Goal: Task Accomplishment & Management: Complete application form

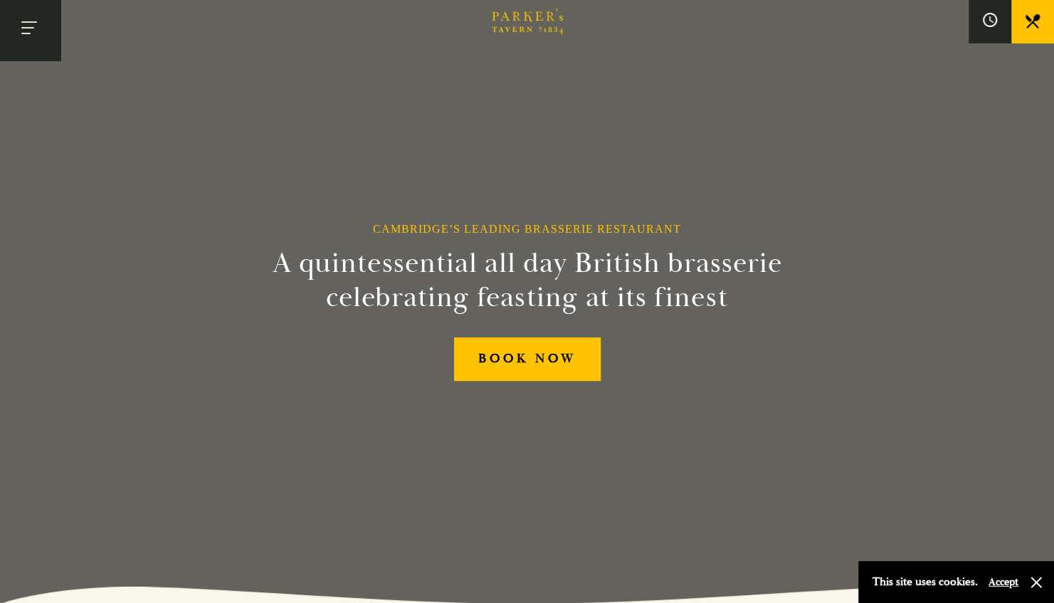
click at [18, 28] on button "Toggle navigation" at bounding box center [30, 30] width 60 height 60
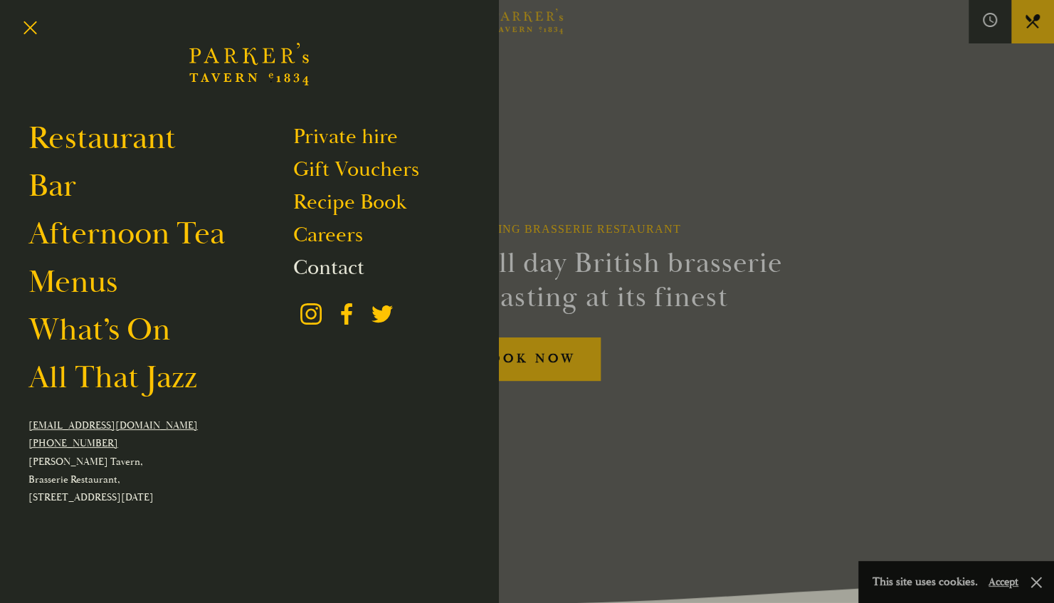
click at [329, 273] on link "Contact" at bounding box center [328, 267] width 71 height 27
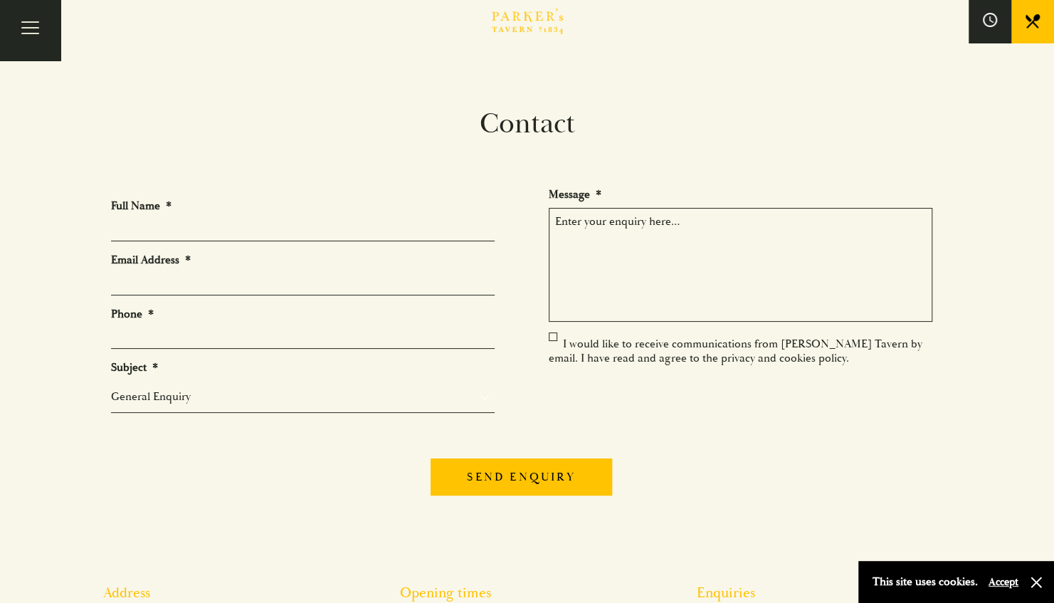
click at [127, 226] on input "Full Name *" at bounding box center [302, 230] width 383 height 22
type input "[PERSON_NAME]"
type input "[EMAIL_ADDRESS][DOMAIN_NAME]"
type input "07967832554"
drag, startPoint x: 287, startPoint y: 292, endPoint x: -3, endPoint y: 265, distance: 290.8
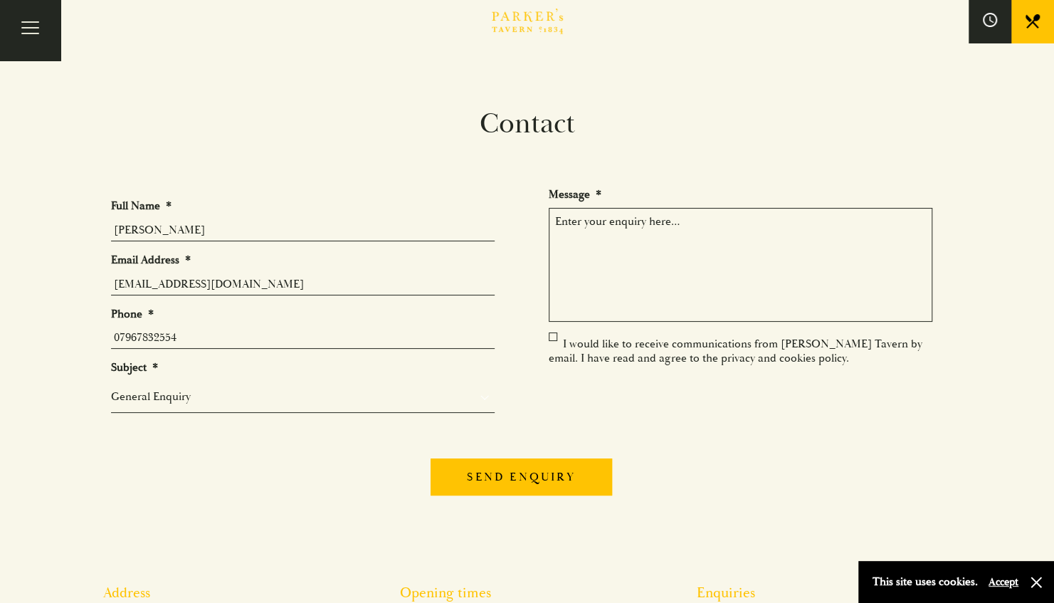
type input "[PERSON_NAME][EMAIL_ADDRESS][DOMAIN_NAME]"
click at [171, 396] on select "General Enquiry Private Bookings Group Bookings Events" at bounding box center [302, 396] width 383 height 17
select select "Group Bookings"
click at [111, 388] on select "General Enquiry Private Bookings Group Bookings Events" at bounding box center [302, 396] width 383 height 17
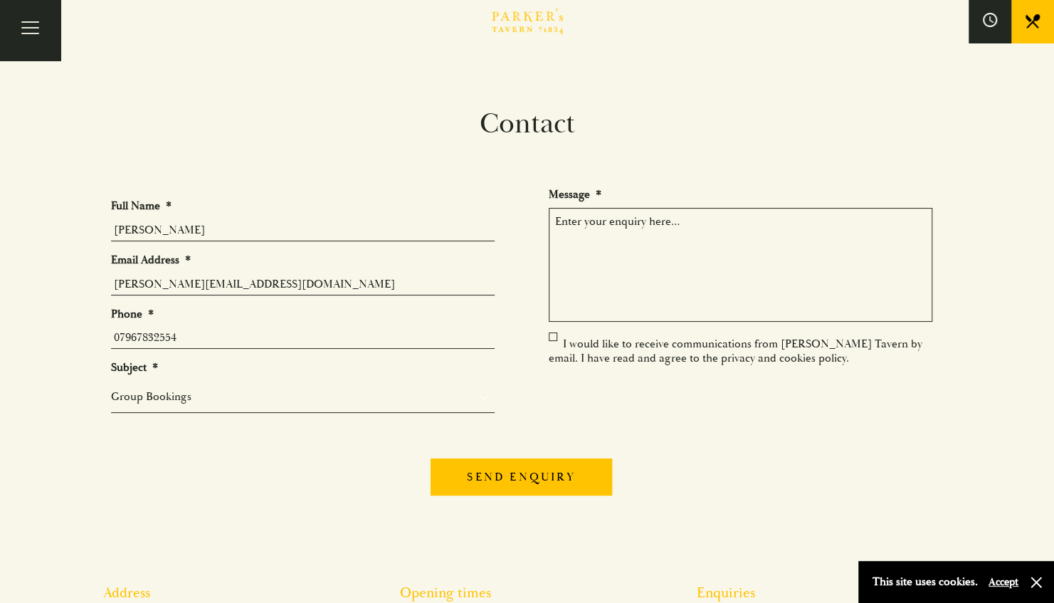
click at [593, 245] on textarea "Message *" at bounding box center [740, 265] width 383 height 114
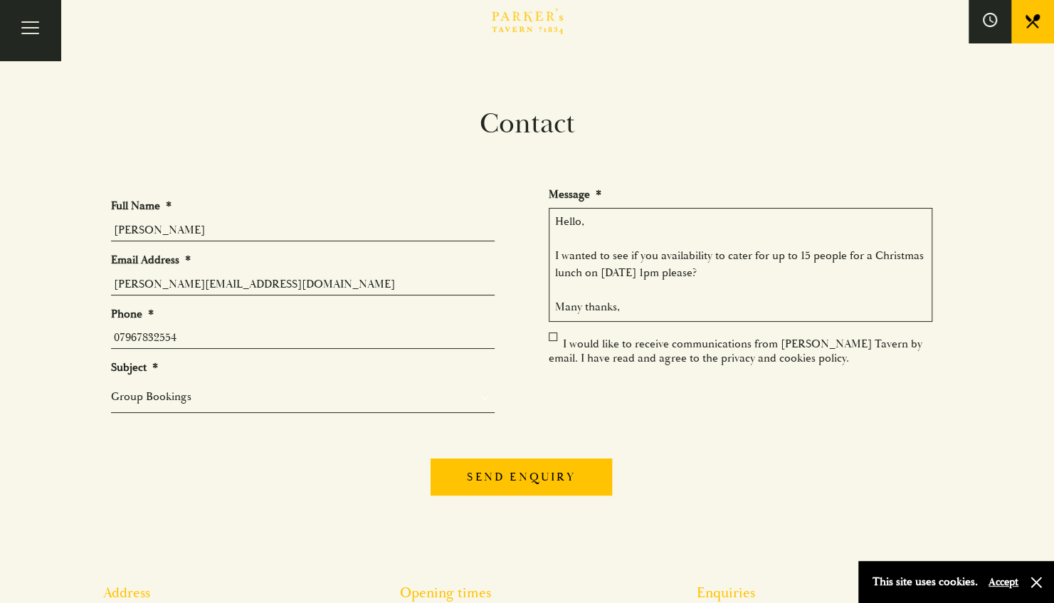
scroll to position [26, 0]
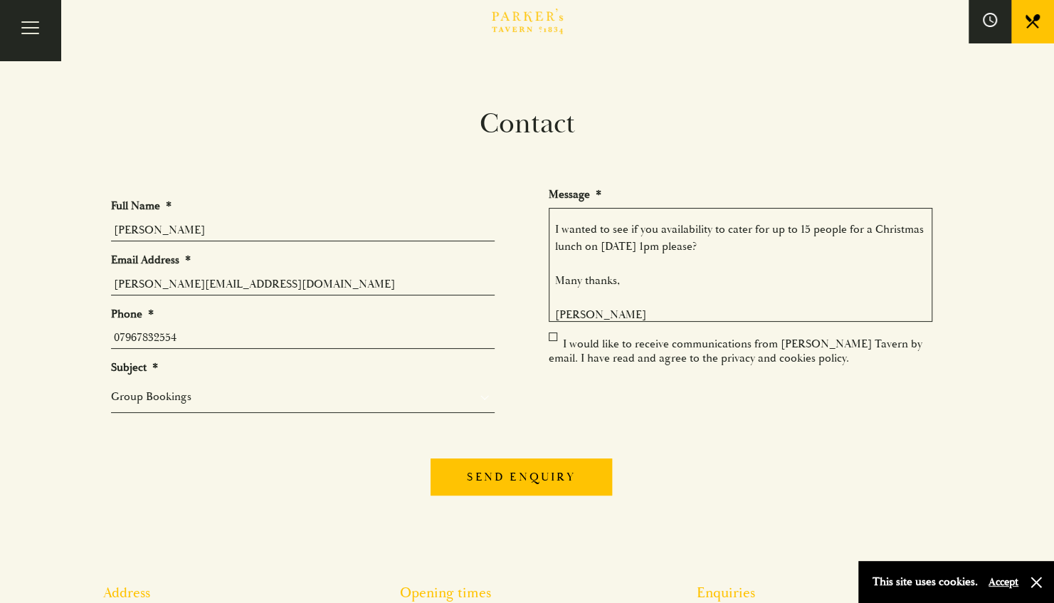
click at [552, 337] on label "I would like to receive communications from [PERSON_NAME] Tavern by email. I ha…" at bounding box center [735, 351] width 373 height 28
click at [551, 345] on input "I would like to receive communications from [PERSON_NAME] Tavern by email. I ha…" at bounding box center [551, 345] width 0 height 0
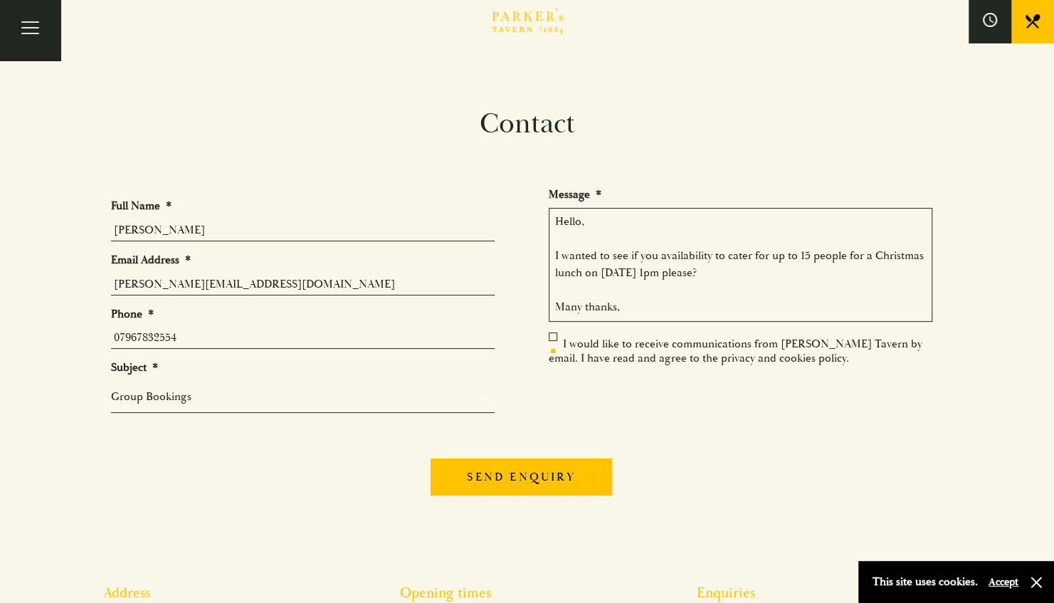
click at [656, 258] on textarea "Hello, I wanted to see if you availability to cater for up to 15 people for a C…" at bounding box center [740, 265] width 383 height 114
click at [781, 275] on textarea "Hello, I wanted to see if you have availability to cater for up to 15 people fo…" at bounding box center [740, 265] width 383 height 114
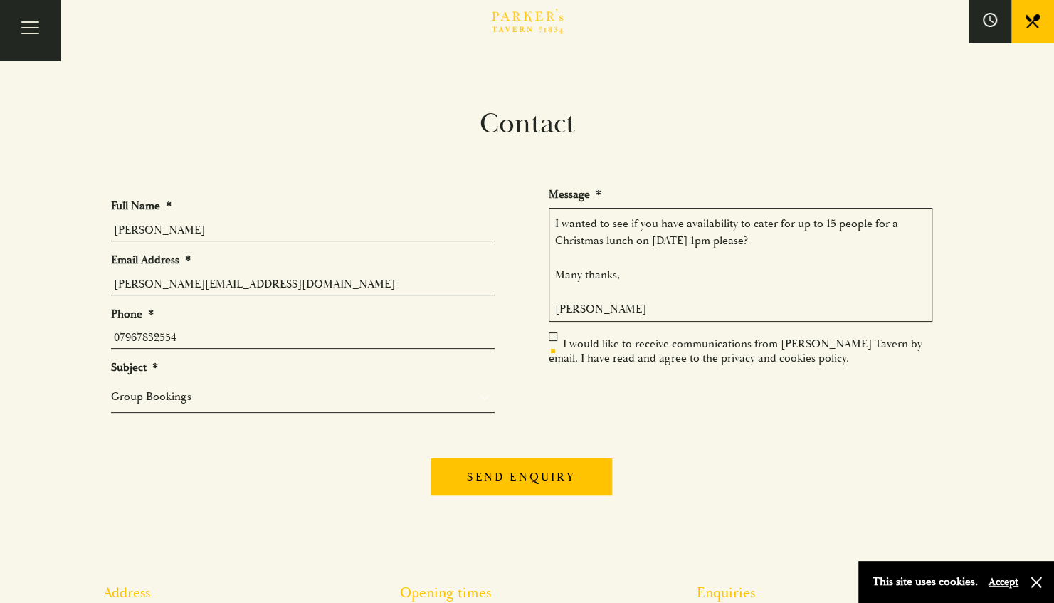
type textarea "Hello, I wanted to see if you have availability to cater for up to 15 people fo…"
click at [556, 337] on label "I would like to receive communications from [PERSON_NAME] Tavern by email. I ha…" at bounding box center [735, 351] width 373 height 28
click at [551, 345] on input "I would like to receive communications from [PERSON_NAME] Tavern by email. I ha…" at bounding box center [551, 345] width 0 height 0
click at [550, 337] on label "I would like to receive communications from [PERSON_NAME] Tavern by email. I ha…" at bounding box center [735, 351] width 373 height 28
click at [551, 345] on input "I would like to receive communications from [PERSON_NAME] Tavern by email. I ha…" at bounding box center [551, 345] width 0 height 0
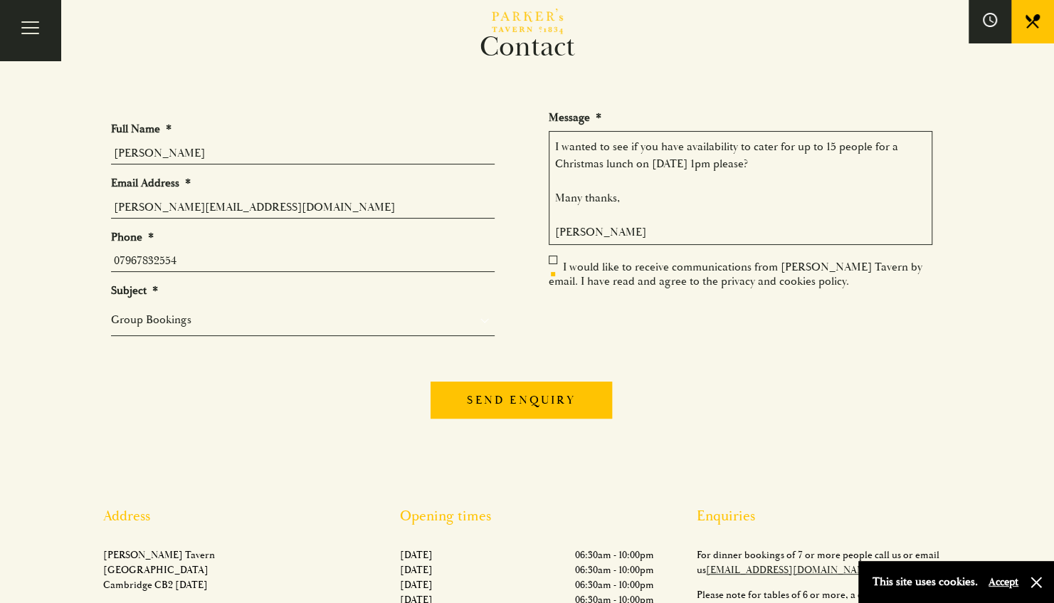
scroll to position [99, 0]
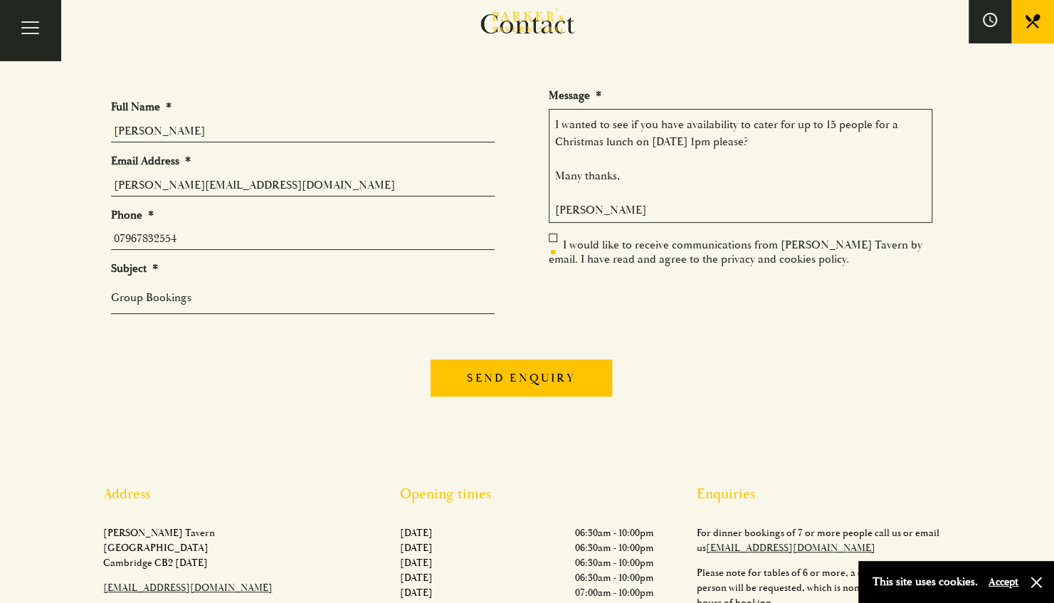
click at [552, 238] on label "I would like to receive communications from [PERSON_NAME] Tavern by email. I ha…" at bounding box center [735, 252] width 373 height 28
click at [551, 246] on input "I would like to receive communications from [PERSON_NAME] Tavern by email. I ha…" at bounding box center [551, 246] width 0 height 0
click at [549, 238] on label "I would like to receive communications from [PERSON_NAME] Tavern by email. I ha…" at bounding box center [735, 252] width 373 height 28
click at [551, 246] on input "I would like to receive communications from [PERSON_NAME] Tavern by email. I ha…" at bounding box center [551, 246] width 0 height 0
click at [646, 204] on textarea "Hello, I wanted to see if you have availability to cater for up to 15 people fo…" at bounding box center [740, 166] width 383 height 114
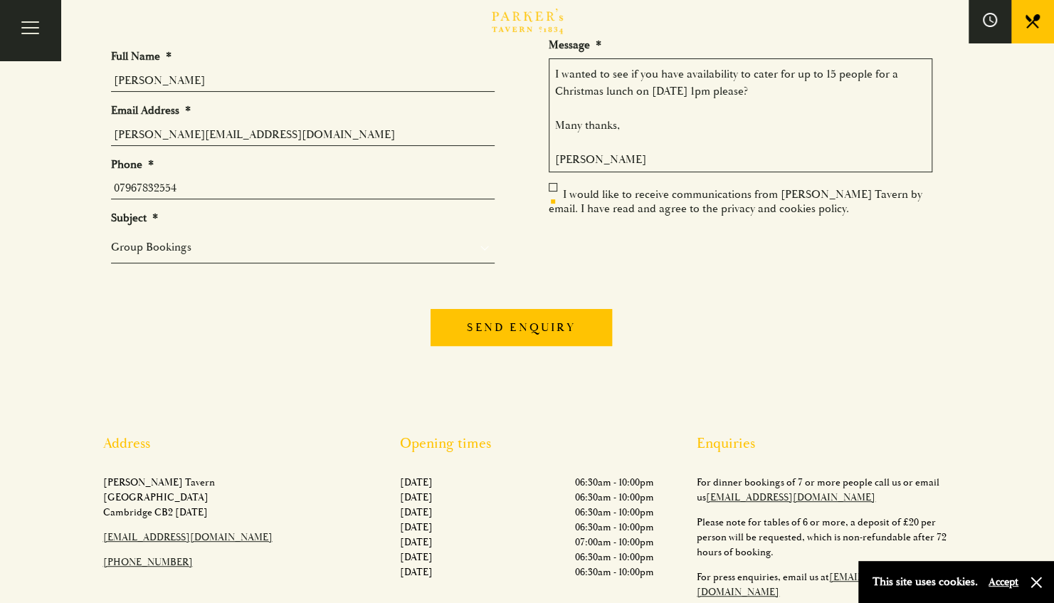
scroll to position [148, 0]
click at [551, 180] on ul "Full Name * [PERSON_NAME] Email Address * [PERSON_NAME][EMAIL_ADDRESS][DOMAIN_N…" at bounding box center [527, 163] width 832 height 248
click at [552, 189] on label "I would like to receive communications from [PERSON_NAME] Tavern by email. I ha…" at bounding box center [735, 203] width 373 height 28
click at [551, 197] on input "I would like to receive communications from [PERSON_NAME] Tavern by email. I ha…" at bounding box center [551, 197] width 0 height 0
click at [552, 189] on label "I would like to receive communications from [PERSON_NAME] Tavern by email. I ha…" at bounding box center [735, 203] width 373 height 28
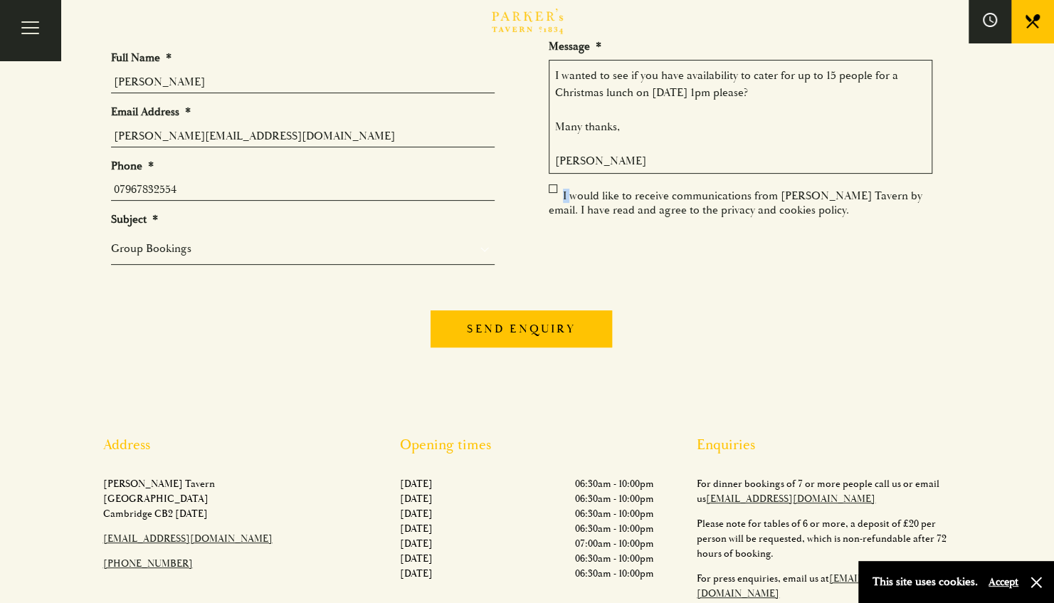
click at [551, 197] on input "I would like to receive communications from [PERSON_NAME] Tavern by email. I ha…" at bounding box center [551, 197] width 0 height 0
click at [552, 189] on label "I would like to receive communications from [PERSON_NAME] Tavern by email. I ha…" at bounding box center [735, 203] width 373 height 28
click at [551, 197] on input "I would like to receive communications from [PERSON_NAME] Tavern by email. I ha…" at bounding box center [551, 197] width 0 height 0
click at [697, 146] on textarea "Hello, I wanted to see if you have availability to cater for up to 15 people fo…" at bounding box center [740, 117] width 383 height 114
click at [569, 324] on input "Send enquiry" at bounding box center [520, 328] width 181 height 37
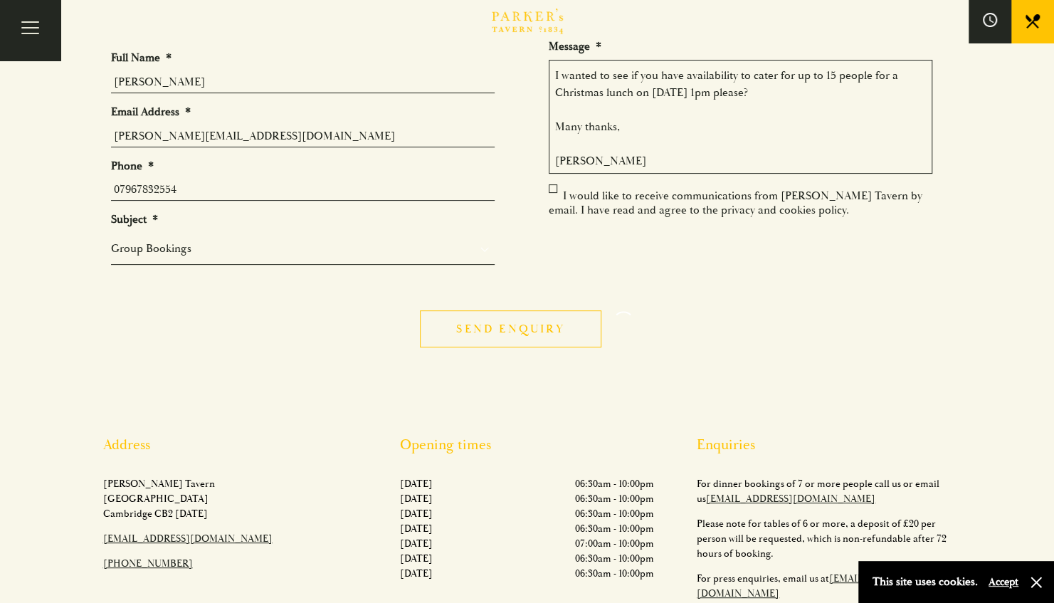
click at [541, 326] on input "Send enquiry" at bounding box center [510, 328] width 181 height 37
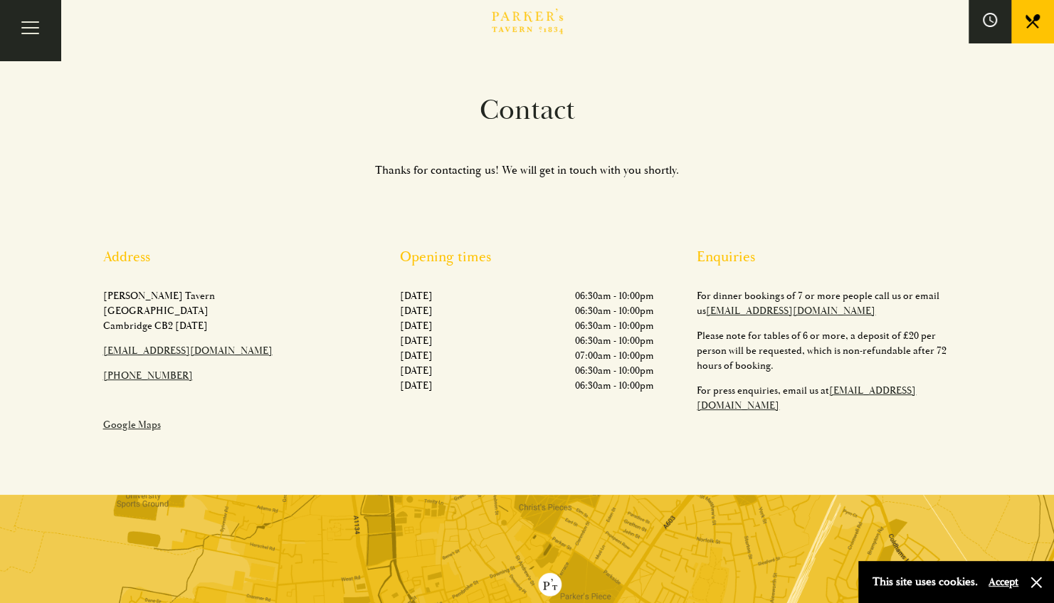
scroll to position [0, 0]
